Goal: Information Seeking & Learning: Learn about a topic

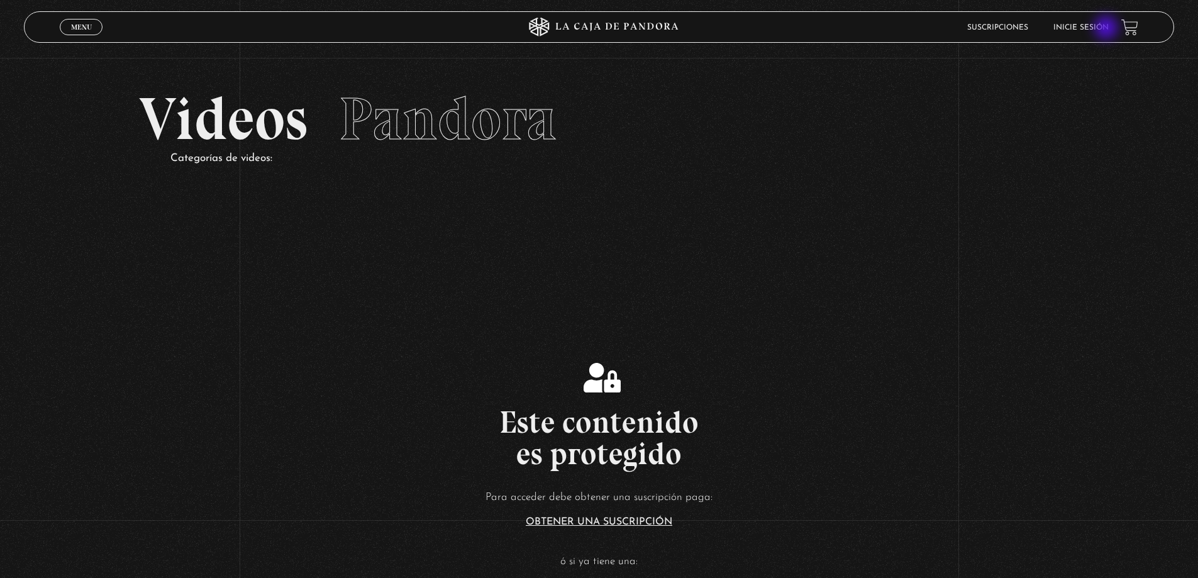
click at [1107, 29] on link "Inicie sesión" at bounding box center [1080, 28] width 55 height 8
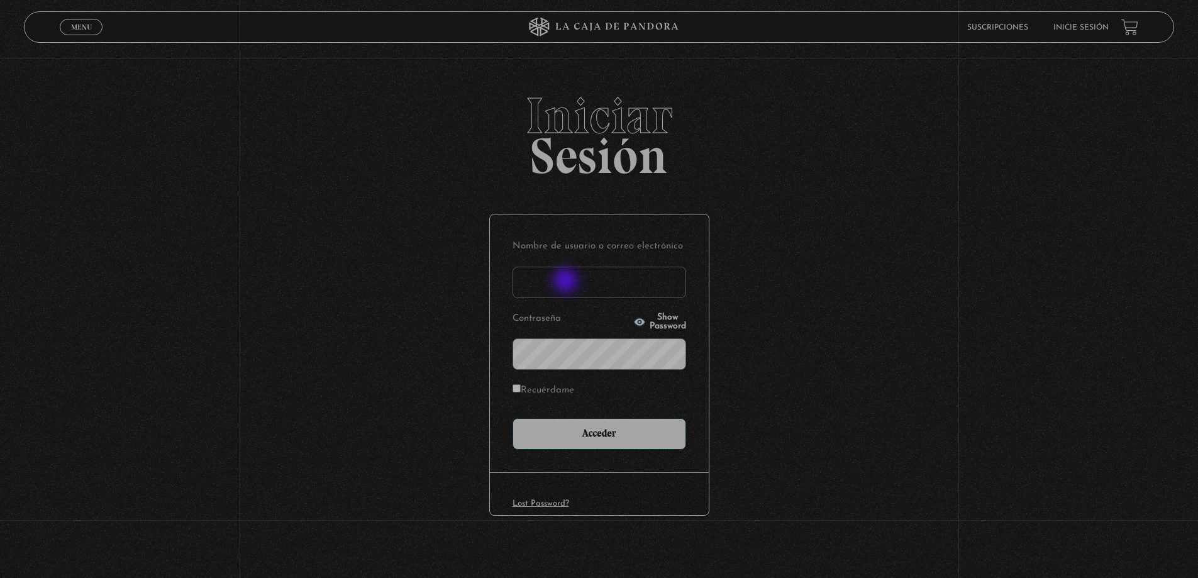
scroll to position [3, 0]
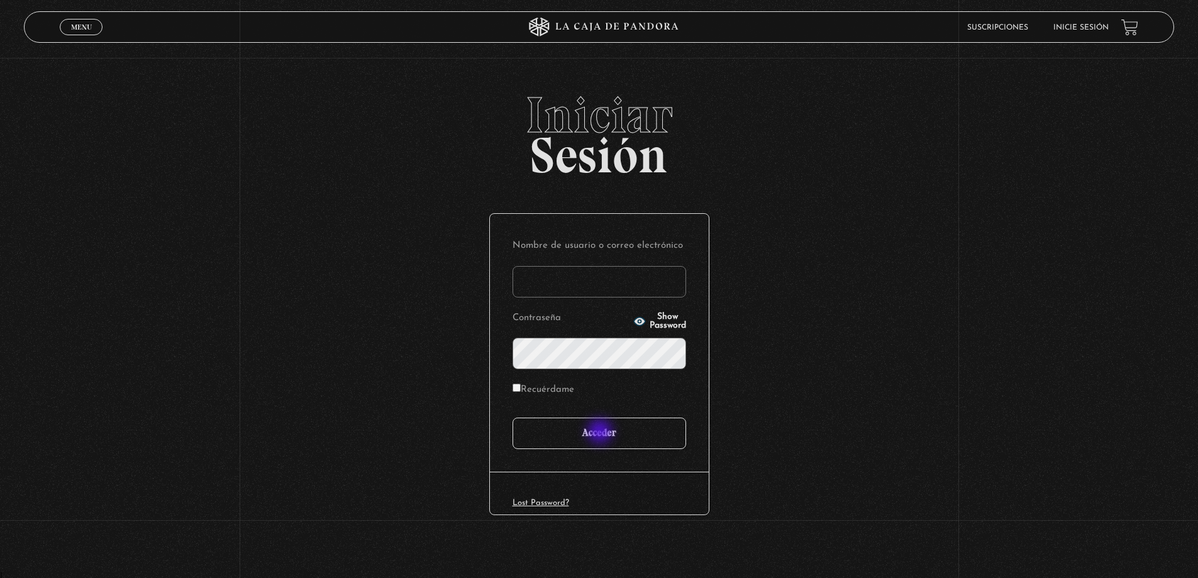
type input "mike"
click at [600, 438] on input "Acceder" at bounding box center [598, 432] width 173 height 31
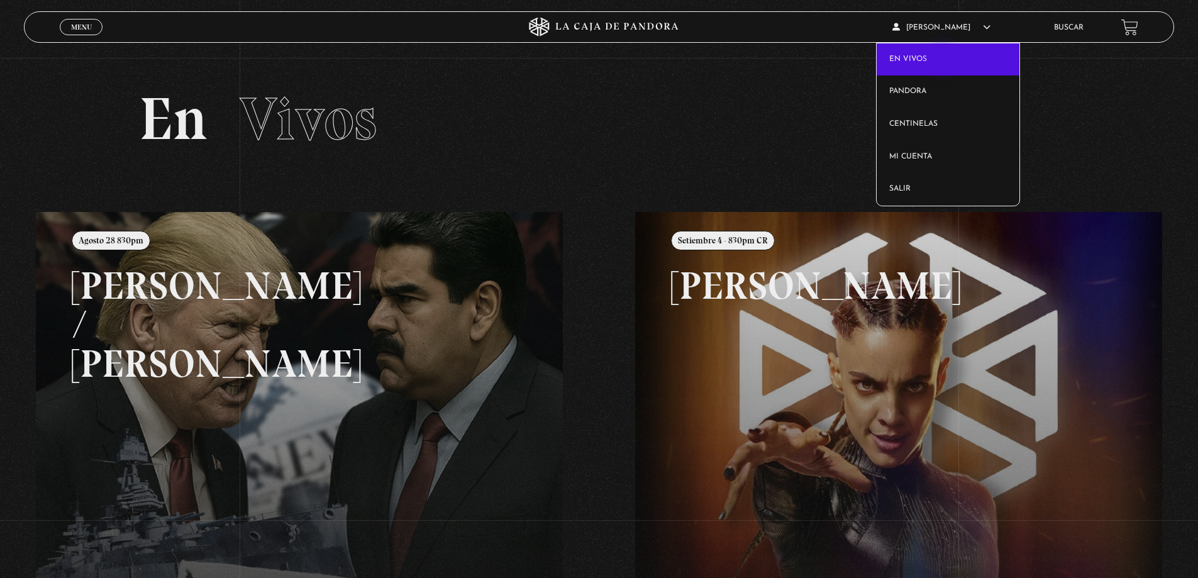
click at [943, 58] on link "En vivos" at bounding box center [947, 59] width 143 height 33
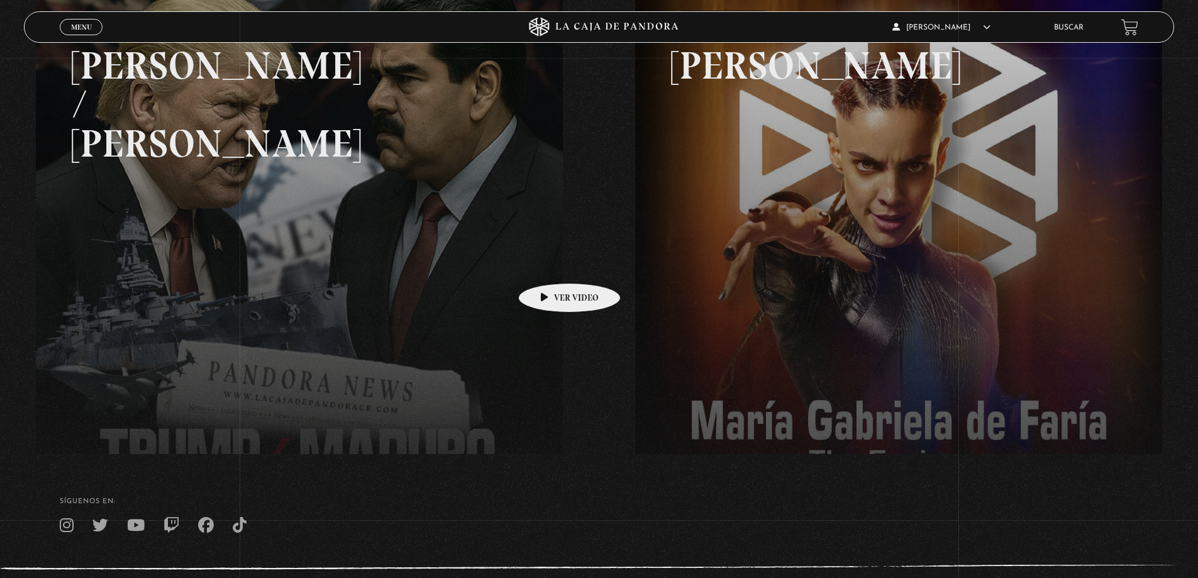
scroll to position [226, 0]
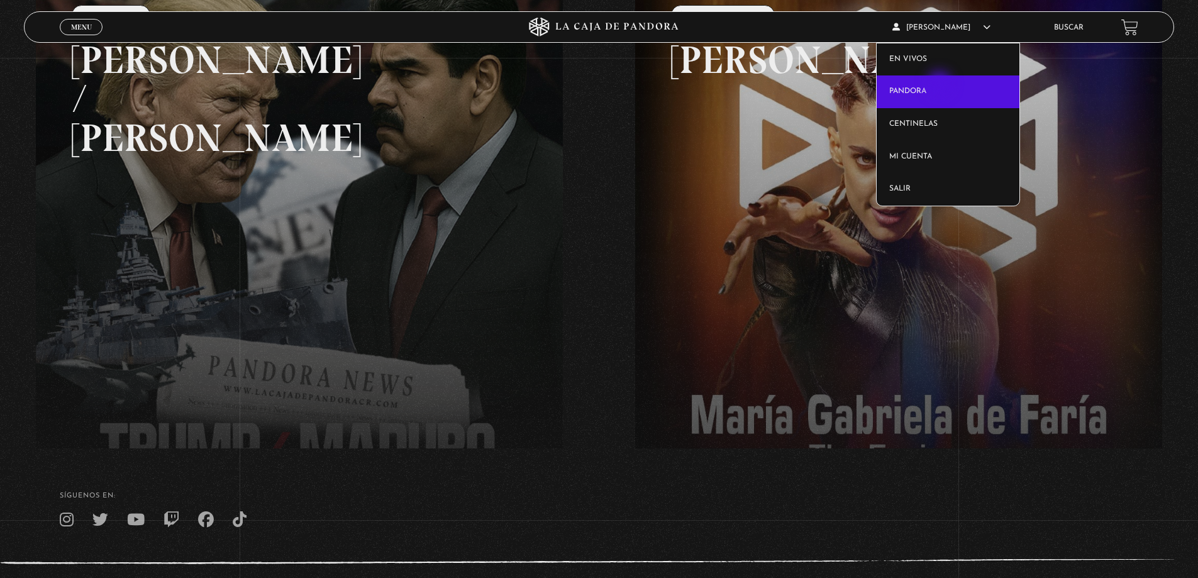
click at [940, 85] on link "Pandora" at bounding box center [947, 91] width 143 height 33
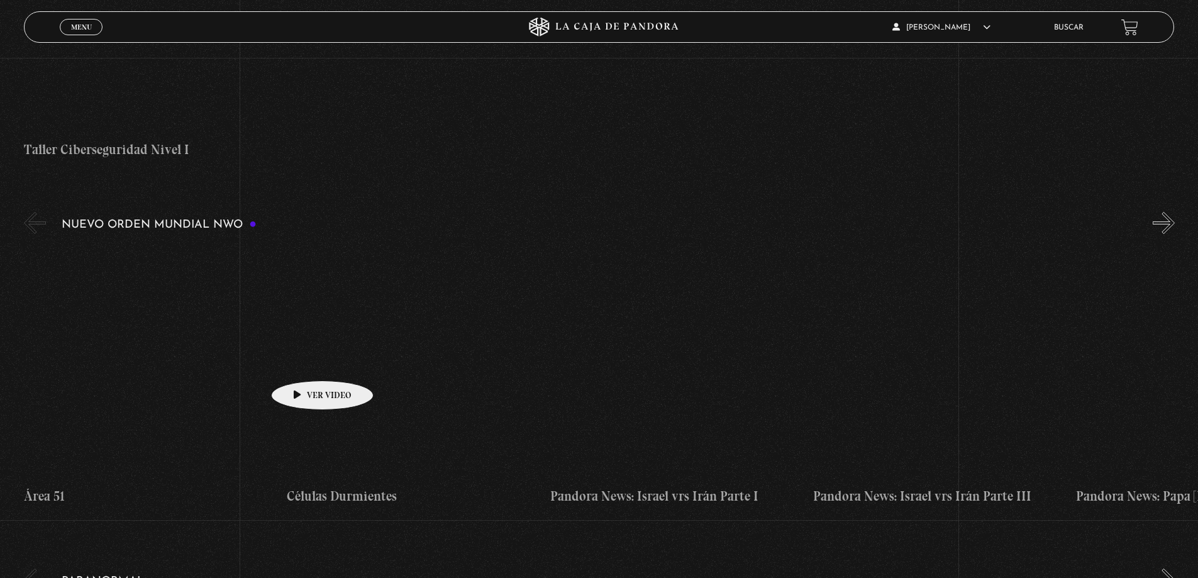
scroll to position [754, 0]
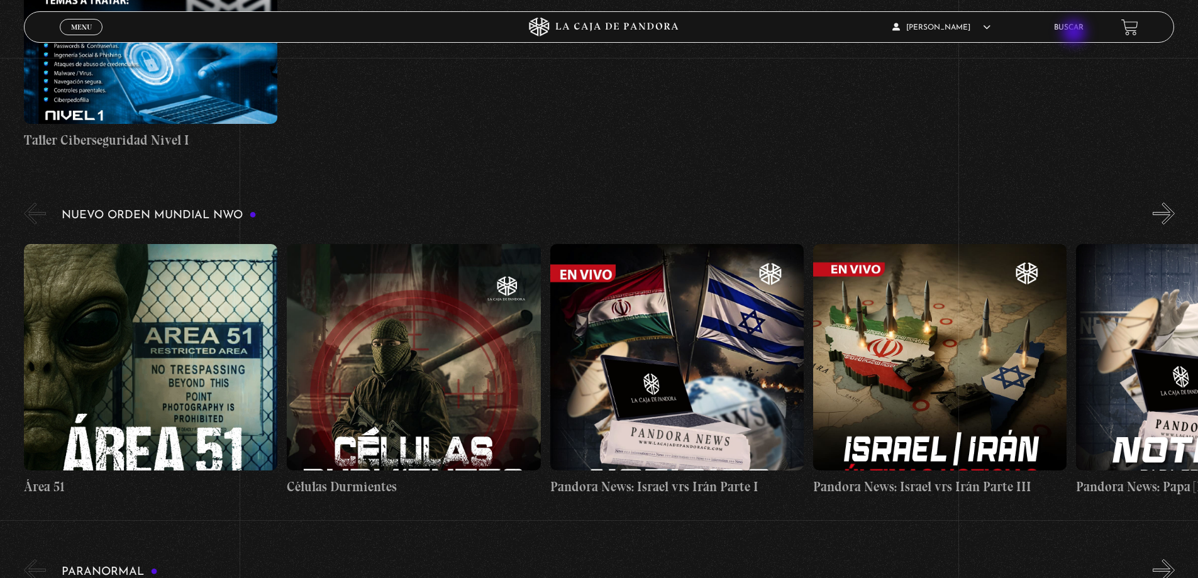
click at [1083, 30] on link "Buscar" at bounding box center [1069, 28] width 30 height 8
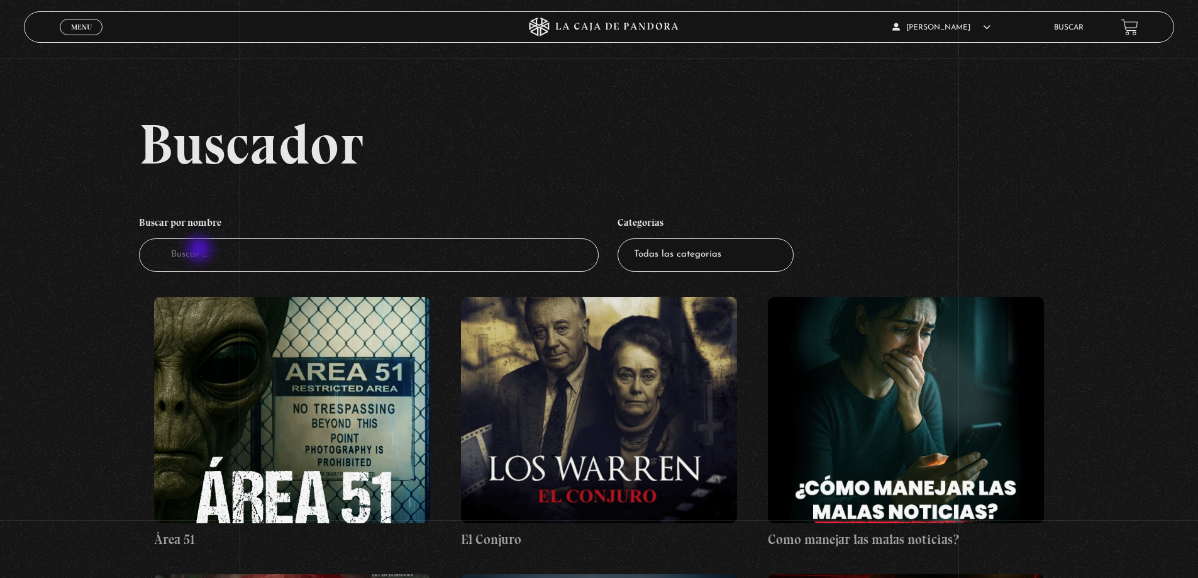
click at [201, 250] on input "Buscador" at bounding box center [369, 254] width 460 height 33
type input "x"
type input "Zo"
click at [167, 258] on input "Buscador" at bounding box center [369, 254] width 460 height 33
type input "Zombie"
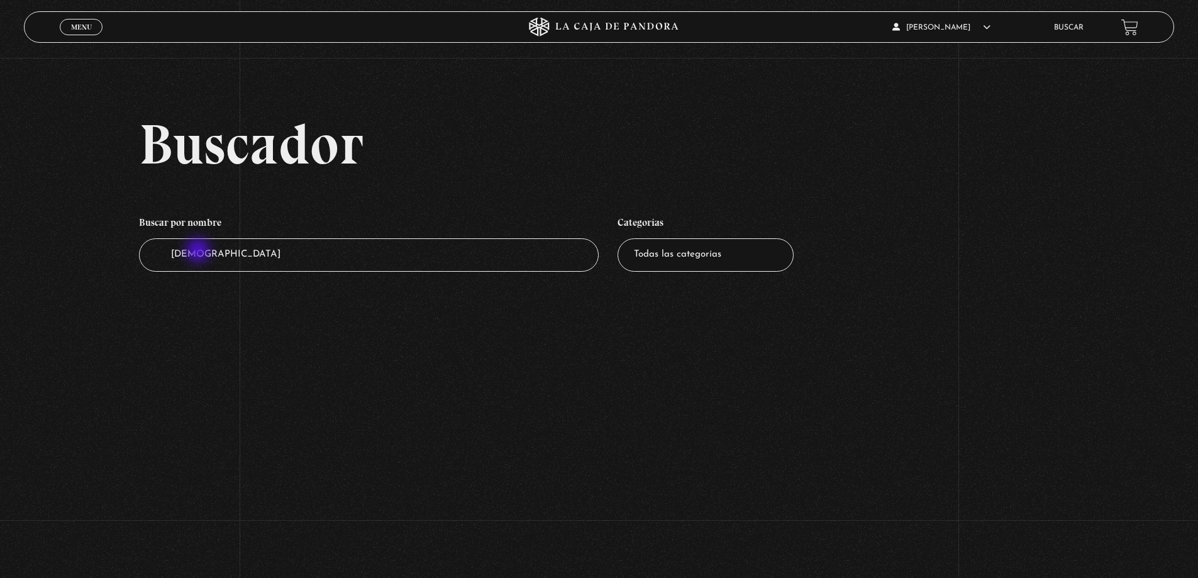
click at [200, 251] on input "[DEMOGRAPHIC_DATA]" at bounding box center [369, 254] width 460 height 33
type input "Zombie"
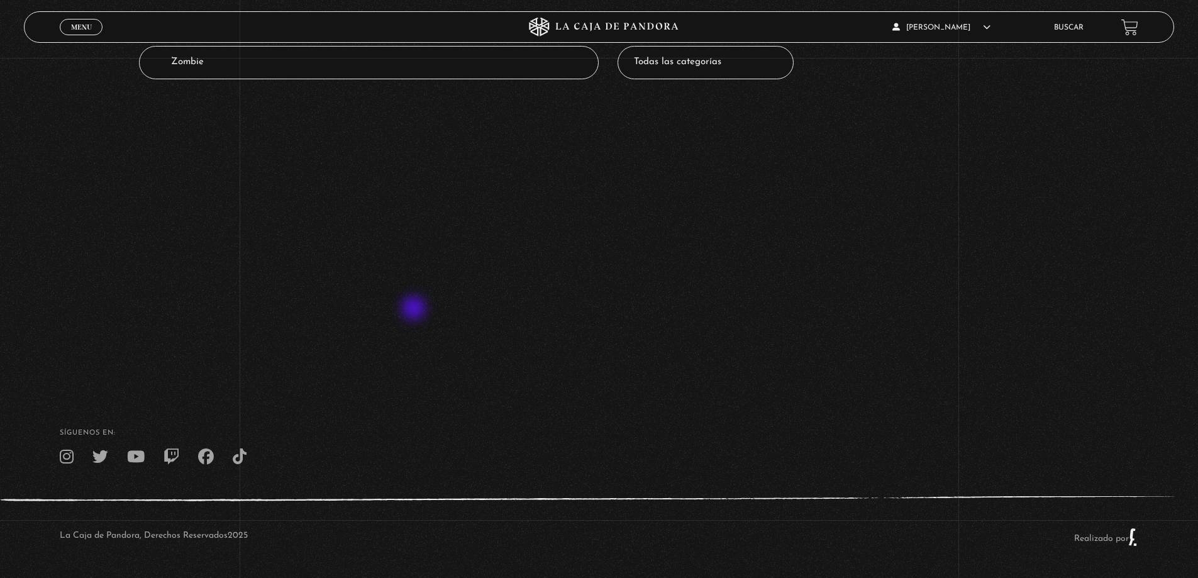
scroll to position [129, 0]
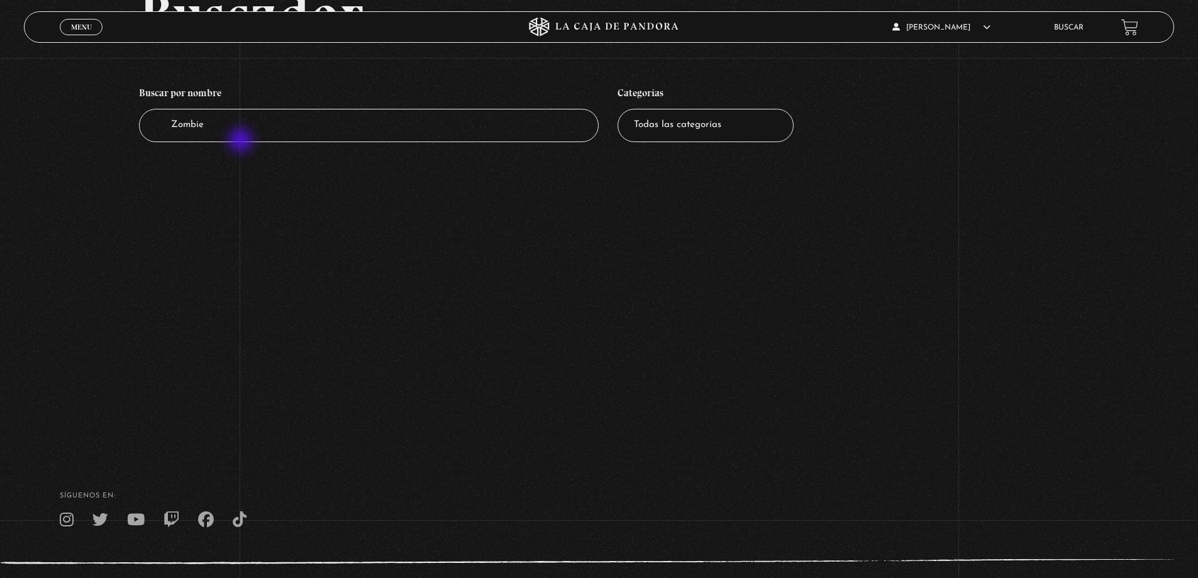
click at [242, 141] on input "Zombie" at bounding box center [369, 125] width 460 height 33
type input "Z"
type input "Orden"
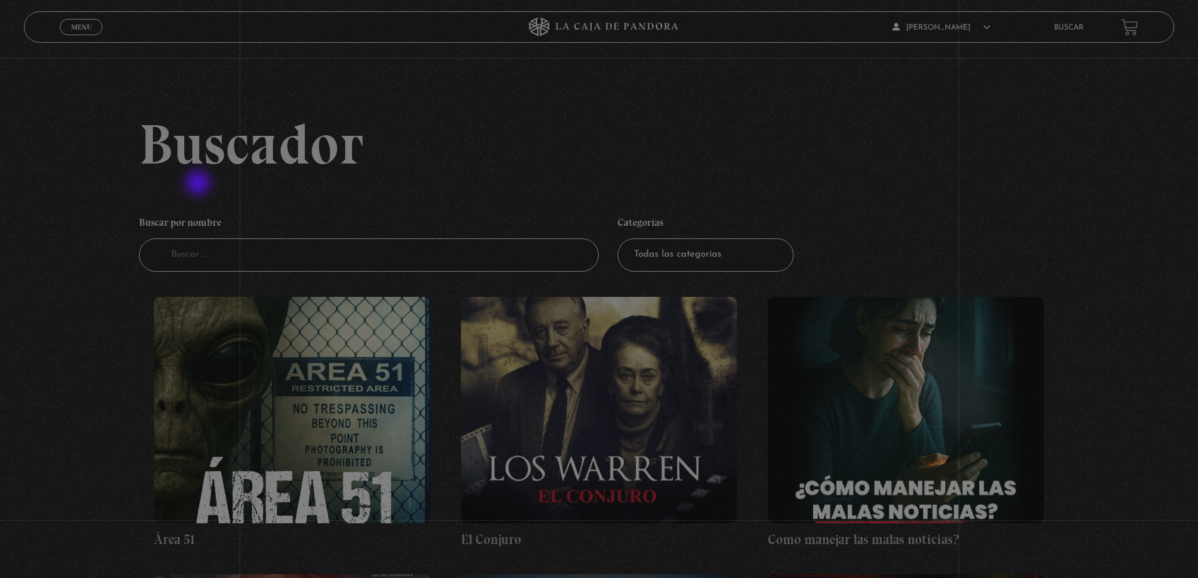
drag, startPoint x: 199, startPoint y: 184, endPoint x: 263, endPoint y: 217, distance: 71.4
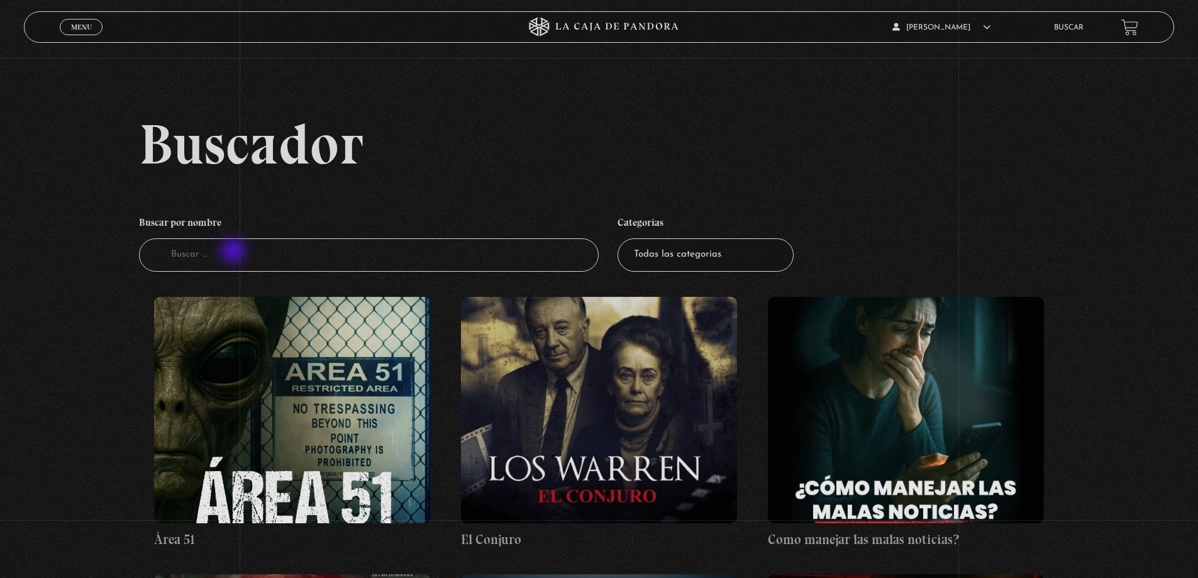
click at [234, 252] on input "Buscador" at bounding box center [369, 254] width 460 height 33
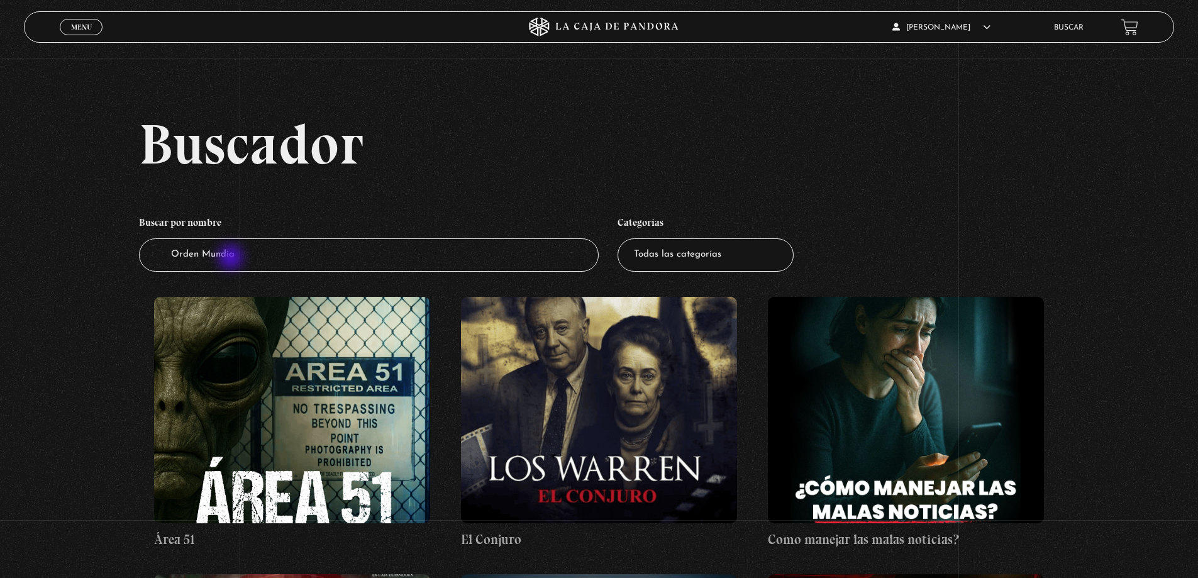
type input "Orden Mundial"
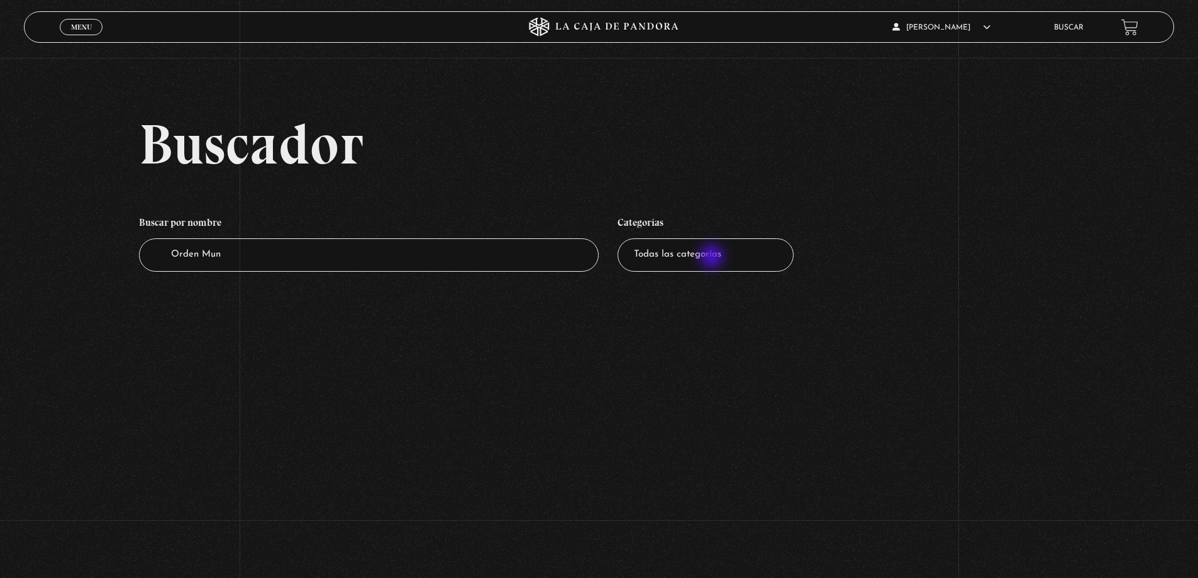
click at [729, 263] on select "Todas las categorías 11:11 Humanitario (1) Amo los [DATE] (2) Análisis de serie…" at bounding box center [705, 254] width 176 height 33
select select "nuevo-orden-mundial-nwo"
click at [622, 238] on select "Todas las categorías 11:11 Humanitario (1) Amo los [DATE] (2) Análisis de serie…" at bounding box center [705, 254] width 176 height 33
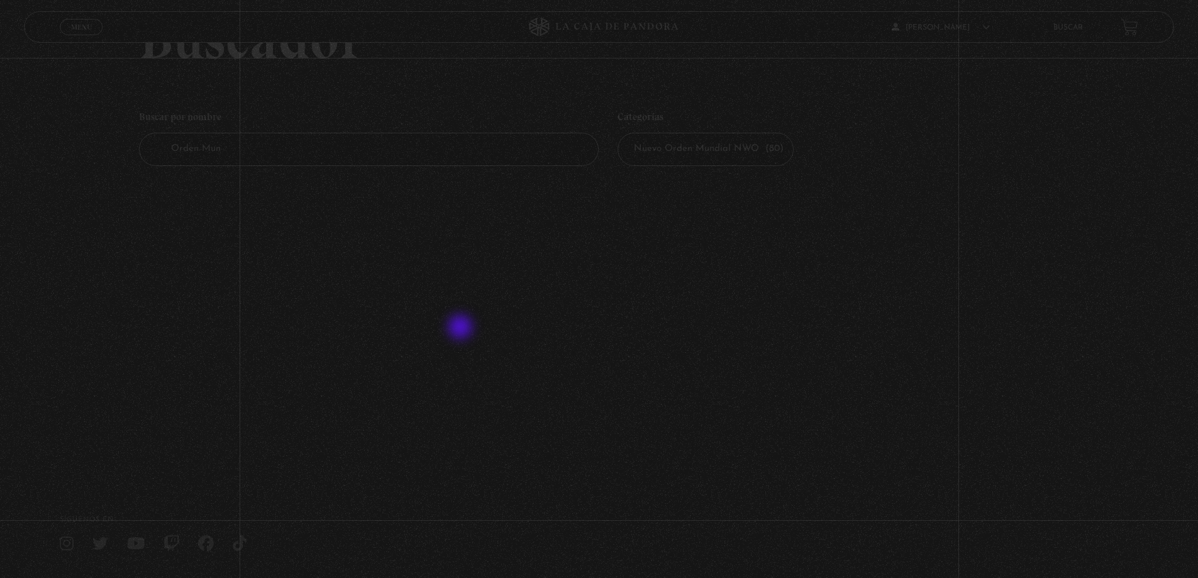
scroll to position [67, 0]
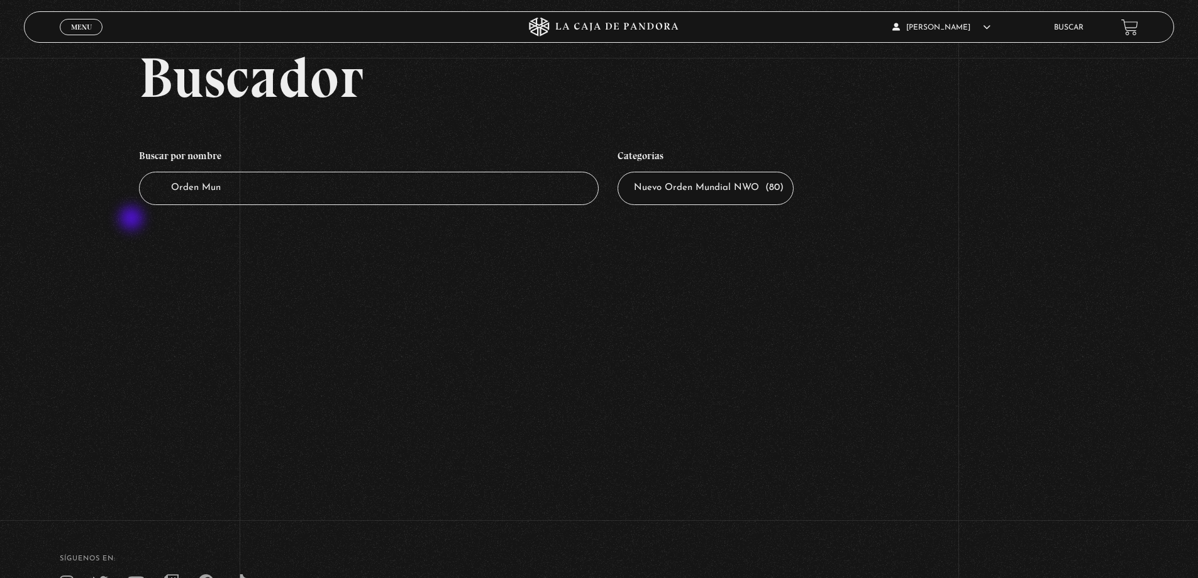
drag, startPoint x: 314, startPoint y: 190, endPoint x: 86, endPoint y: 226, distance: 230.3
click at [86, 226] on div "Buscador Buscar por nombre Buscador Orden Mun Categorías Todas las categorías 1…" at bounding box center [599, 139] width 1198 height 181
click at [707, 185] on select "Todas las categorías 11:11 Humanitario (1) Amo los [DATE] (2) Análisis de serie…" at bounding box center [705, 188] width 176 height 33
click at [622, 172] on select "Todas las categorías 11:11 Humanitario (1) Amo los [DATE] (2) Análisis de serie…" at bounding box center [705, 188] width 176 height 33
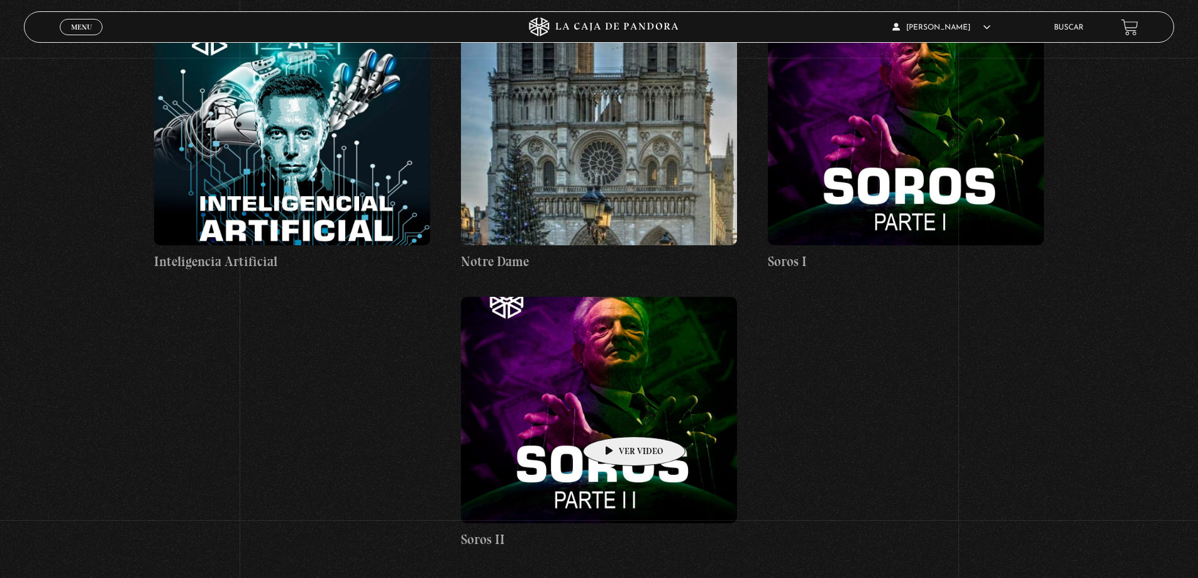
scroll to position [7299, 0]
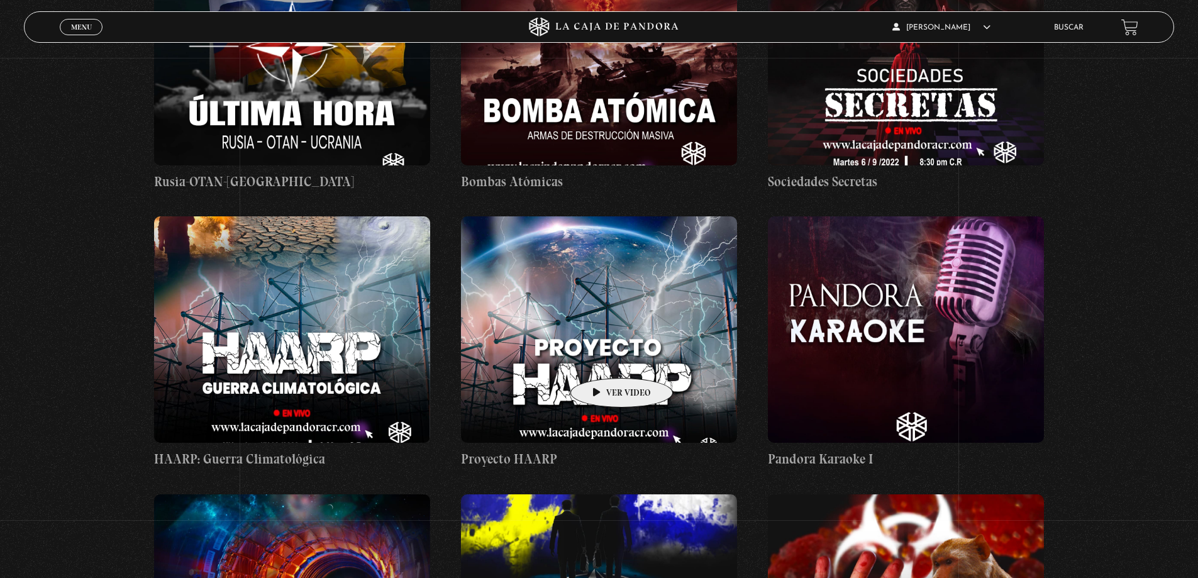
scroll to position [4589, 0]
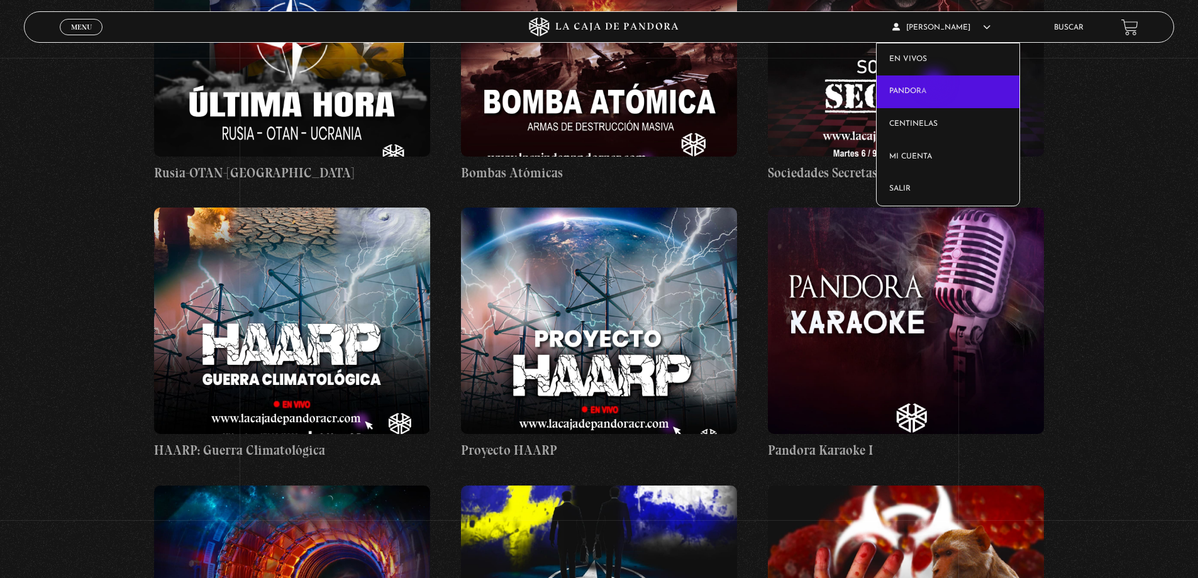
click at [935, 84] on link "Pandora" at bounding box center [947, 91] width 143 height 33
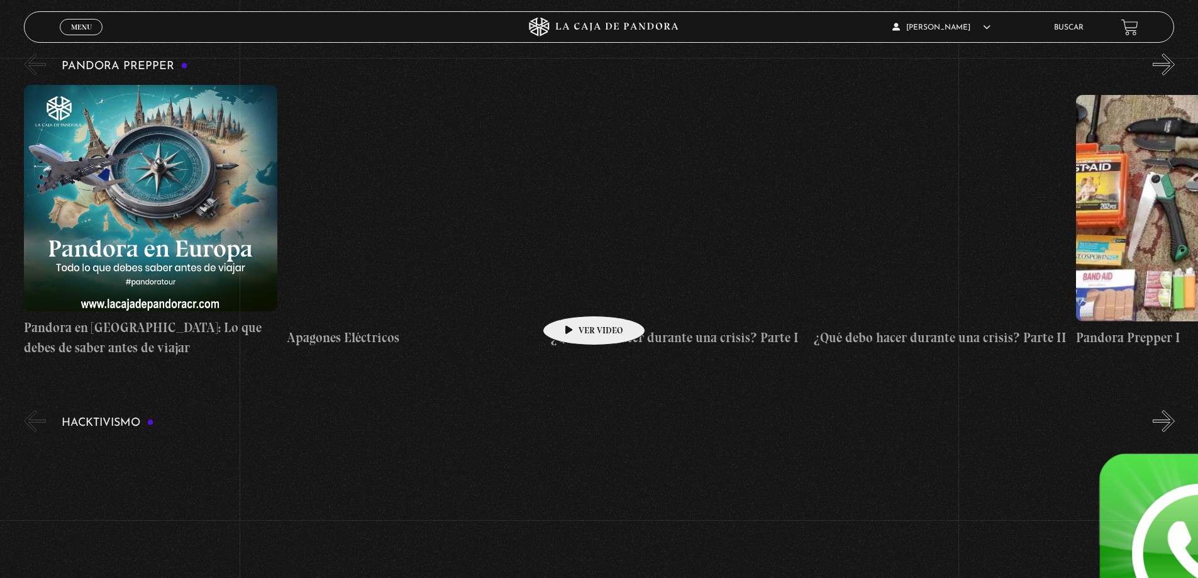
scroll to position [3457, 0]
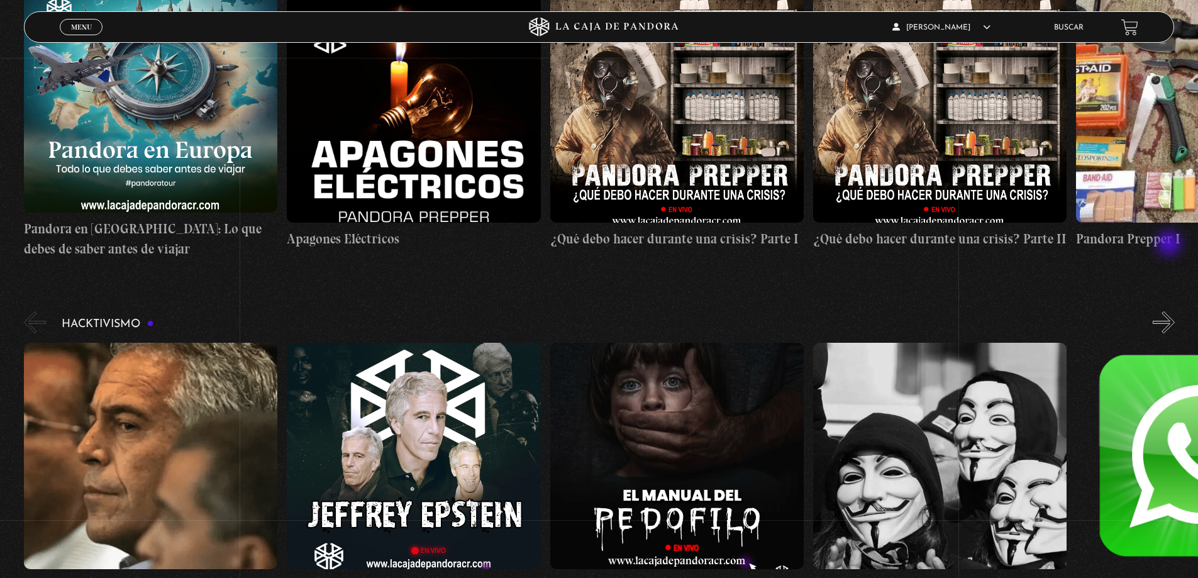
click at [1170, 311] on button "»" at bounding box center [1163, 322] width 22 height 22
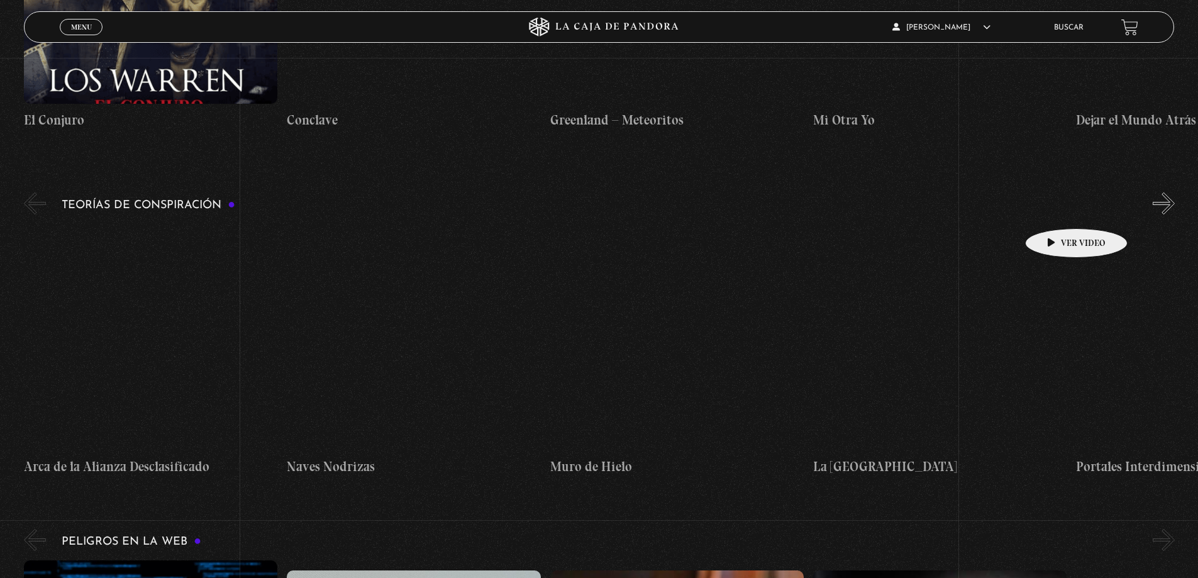
scroll to position [2505, 0]
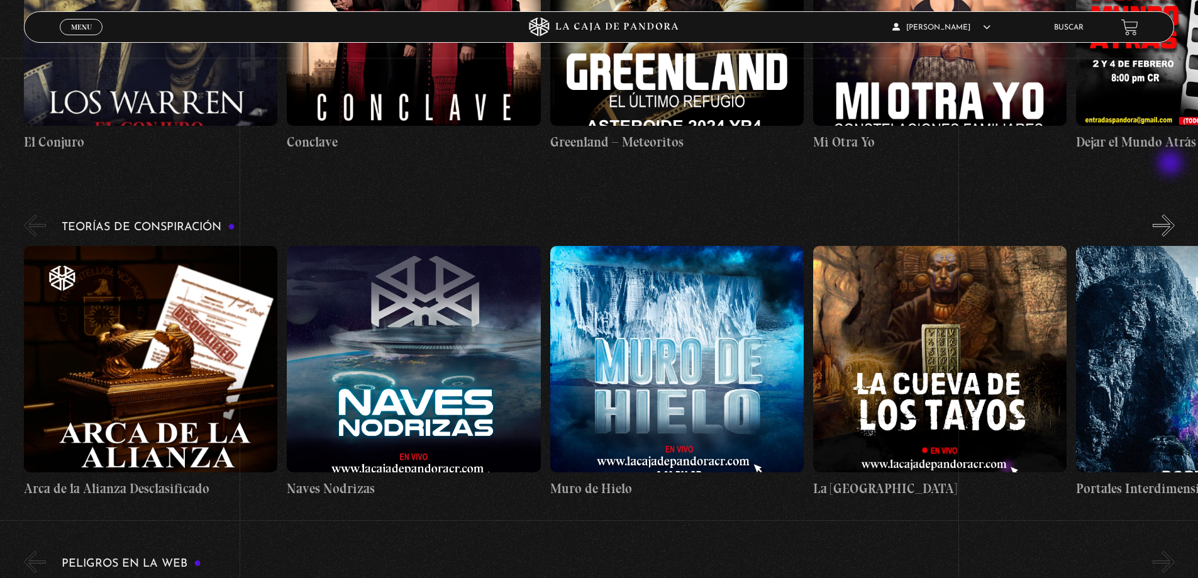
click at [1169, 214] on button "»" at bounding box center [1163, 225] width 22 height 22
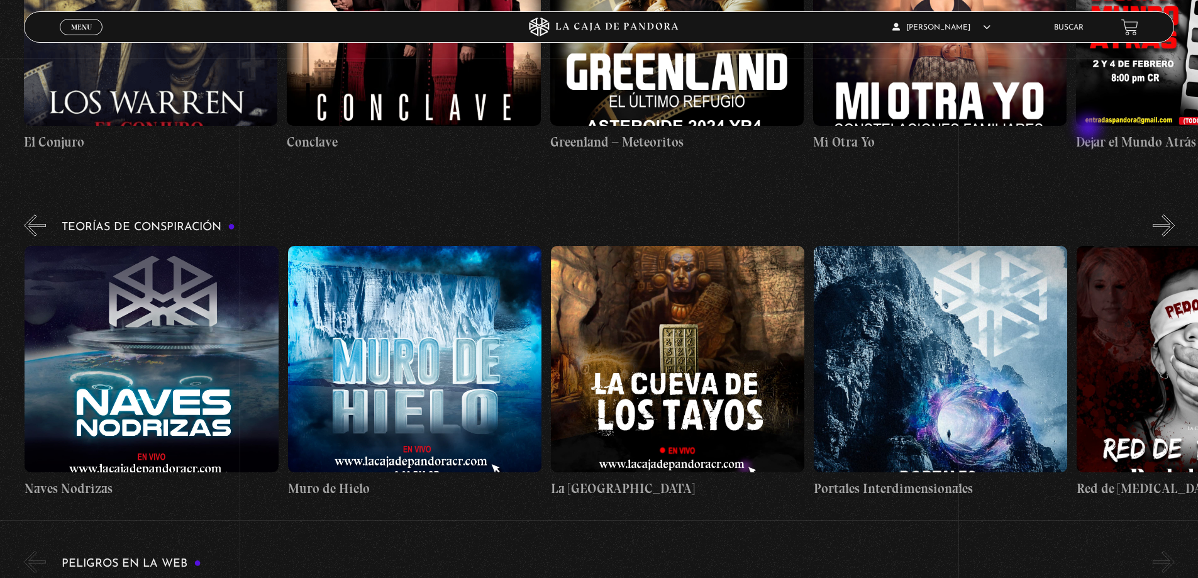
scroll to position [0, 263]
click at [1165, 214] on button "»" at bounding box center [1163, 225] width 22 height 22
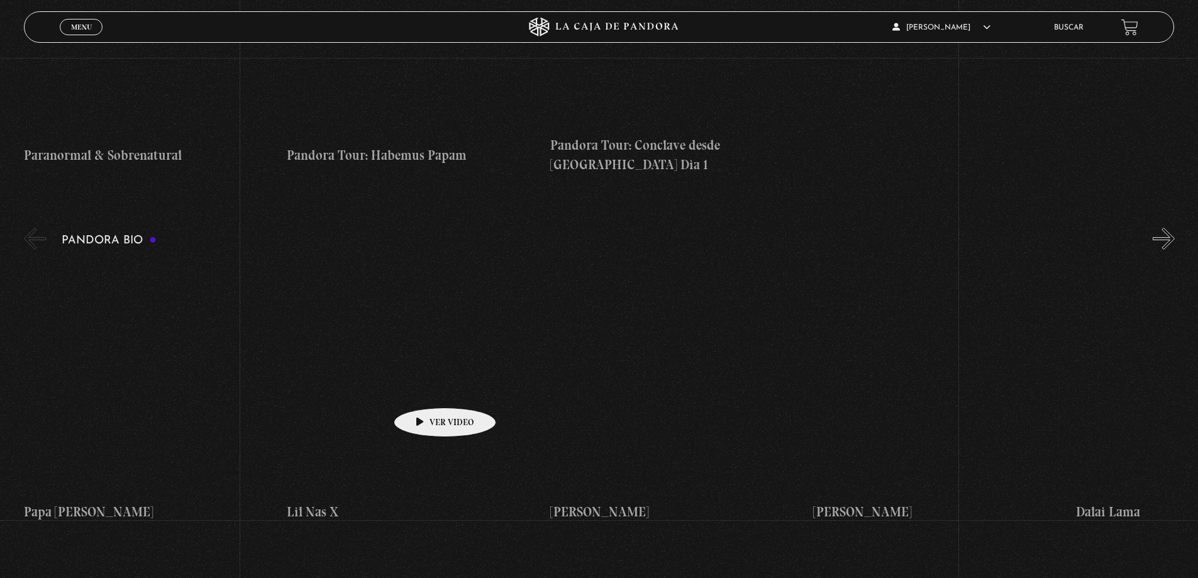
scroll to position [1876, 0]
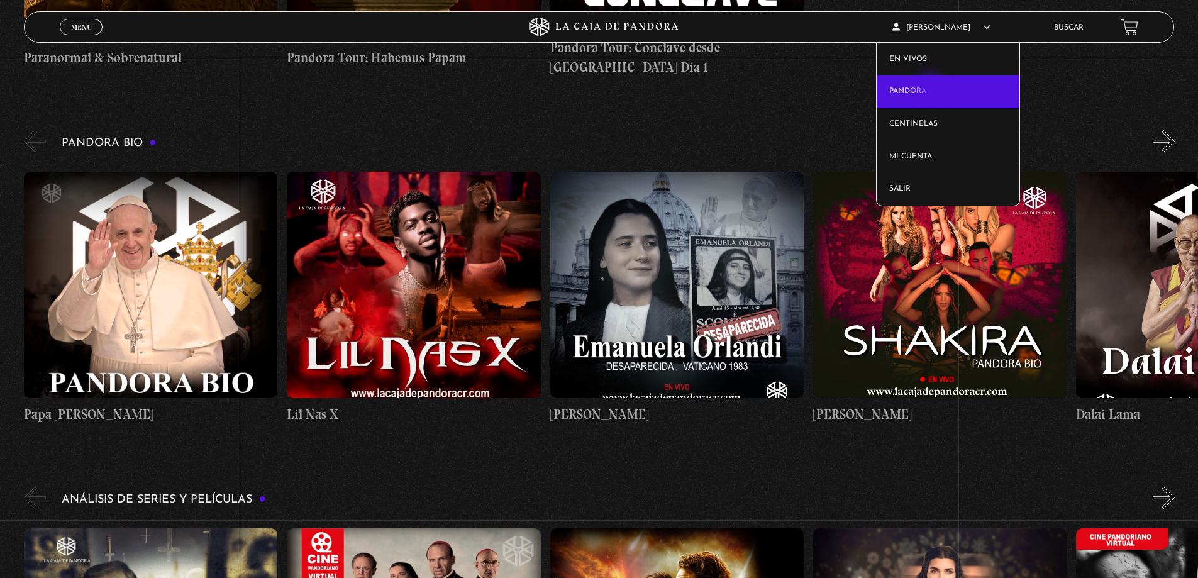
click at [931, 89] on link "Pandora" at bounding box center [947, 91] width 143 height 33
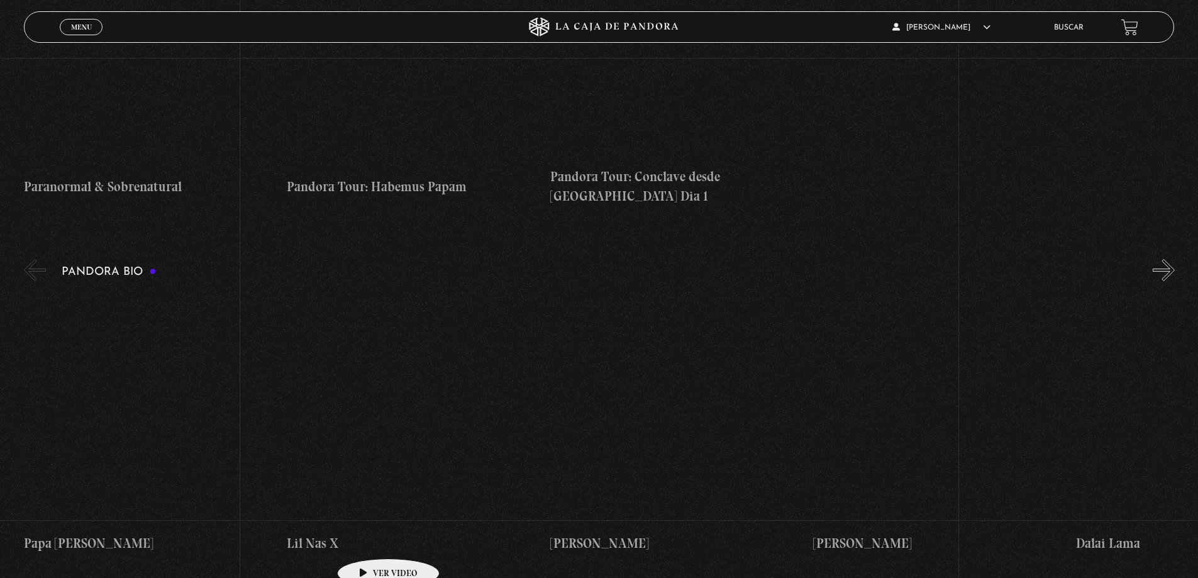
scroll to position [1634, 0]
